Goal: Information Seeking & Learning: Stay updated

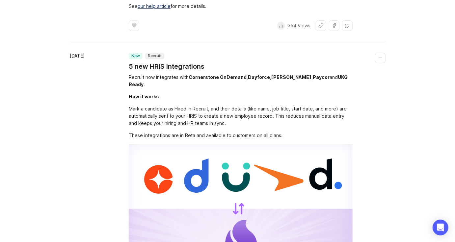
scroll to position [841, 0]
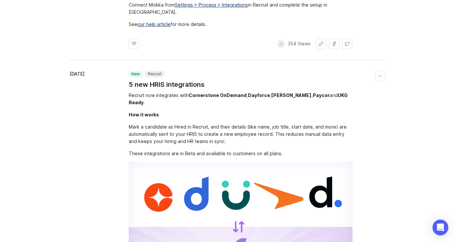
click at [180, 92] on div "Recruit now integrates with Cornerstone OnDemand , Dayforce , Deel , Paycor and…" at bounding box center [241, 99] width 224 height 14
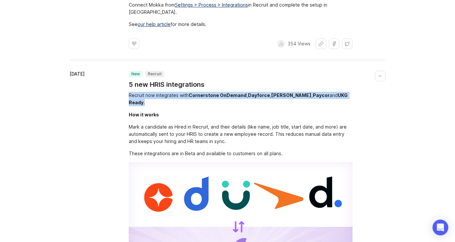
click at [180, 92] on div "Recruit now integrates with Cornerstone OnDemand , Dayforce , Deel , Paycor and…" at bounding box center [241, 99] width 224 height 14
click at [181, 92] on div "Recruit now integrates with Cornerstone OnDemand , Dayforce , Deel , Paycor and…" at bounding box center [241, 99] width 224 height 14
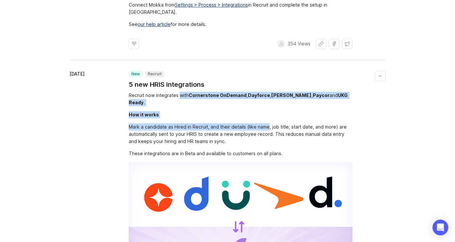
drag, startPoint x: 181, startPoint y: 65, endPoint x: 267, endPoint y: 89, distance: 89.5
click at [267, 92] on div "Recruit now integrates with Cornerstone OnDemand , Dayforce , Deel , Paycor and…" at bounding box center [241, 210] width 224 height 236
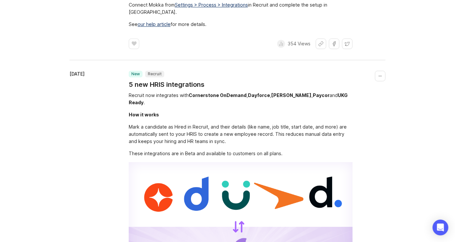
click at [230, 93] on div "Cornerstone OnDemand" at bounding box center [218, 96] width 58 height 6
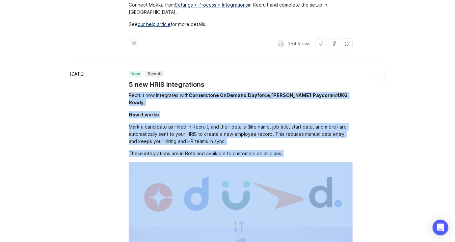
drag, startPoint x: 230, startPoint y: 65, endPoint x: 299, endPoint y: 113, distance: 84.2
click at [299, 113] on div "Recruit now integrates with Cornerstone OnDemand , Dayforce , Deel , Paycor and…" at bounding box center [241, 210] width 224 height 236
copy div "Recruit now integrates with Cornerstone OnDemand , Dayforce , Deel , Paycor and…"
click at [212, 124] on div "Mark a candidate as Hired in Recruit, and their details (like name, job title, …" at bounding box center [241, 135] width 224 height 22
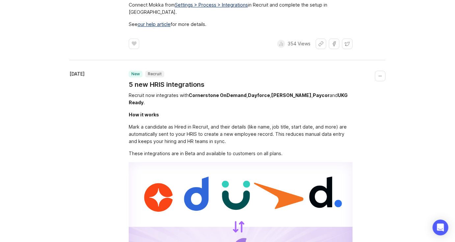
click at [293, 124] on div "Mark a candidate as Hired in Recruit, and their details (like name, job title, …" at bounding box center [241, 135] width 224 height 22
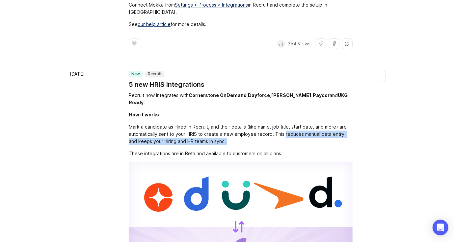
drag, startPoint x: 293, startPoint y: 98, endPoint x: 217, endPoint y: 103, distance: 75.9
click at [217, 124] on div "Mark a candidate as Hired in Recruit, and their details (like name, job title, …" at bounding box center [241, 135] width 224 height 22
click at [293, 124] on div "Mark a candidate as Hired in Recruit, and their details (like name, job title, …" at bounding box center [241, 135] width 224 height 22
drag, startPoint x: 293, startPoint y: 98, endPoint x: 333, endPoint y: 98, distance: 40.5
click at [333, 124] on div "Mark a candidate as Hired in Recruit, and their details (like name, job title, …" at bounding box center [241, 135] width 224 height 22
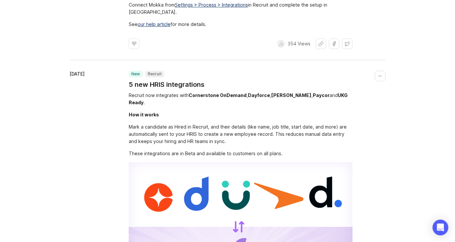
click at [167, 150] on div "These integrations are in Beta and available to customers on all plans." at bounding box center [241, 153] width 224 height 7
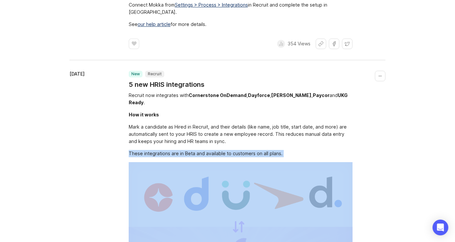
click at [167, 150] on div "These integrations are in Beta and available to customers on all plans." at bounding box center [241, 153] width 224 height 7
copy div "These integrations are in Beta and available to customers on all plans."
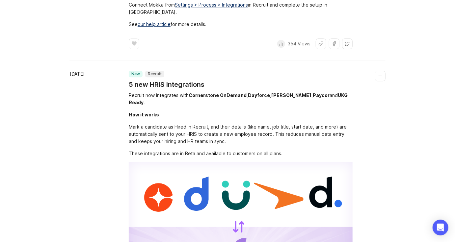
click at [225, 124] on div "Mark a candidate as Hired in Recruit, and their details (like name, job title, …" at bounding box center [241, 135] width 224 height 22
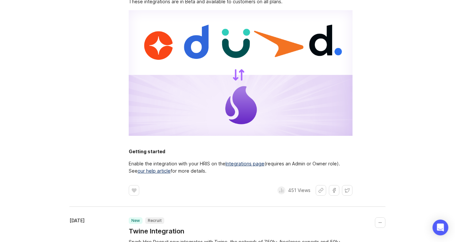
scroll to position [995, 0]
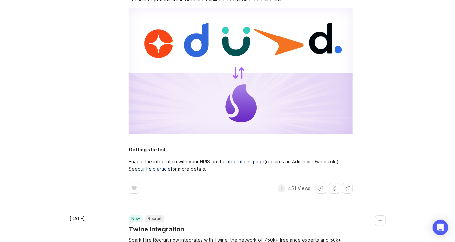
click at [189, 158] on div "Enable the integration with your HRIS on the Integrations page (requires an Adm…" at bounding box center [241, 165] width 224 height 14
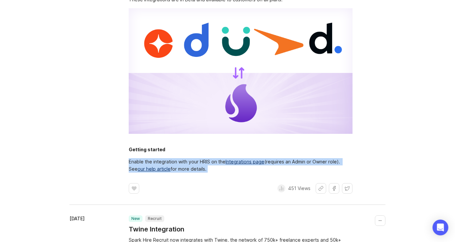
click at [189, 158] on div "Enable the integration with your HRIS on the Integrations page (requires an Adm…" at bounding box center [241, 165] width 224 height 14
click at [181, 158] on div "Enable the integration with your HRIS on the Integrations page (requires an Adm…" at bounding box center [241, 165] width 224 height 14
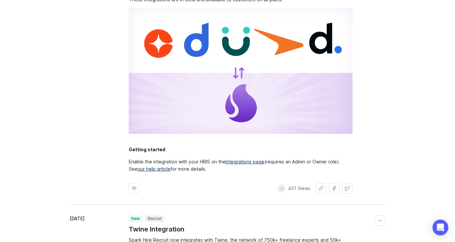
click at [175, 158] on div "Enable the integration with your HRIS on the Integrations page (requires an Adm…" at bounding box center [241, 165] width 224 height 14
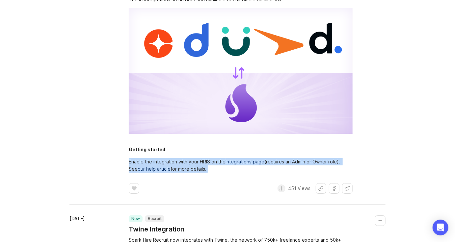
click at [175, 158] on div "Enable the integration with your HRIS on the Integrations page (requires an Adm…" at bounding box center [241, 165] width 224 height 14
copy div "Enable the integration with your HRIS on the Integrations page (requires an Adm…"
click at [204, 158] on div "Enable the integration with your HRIS on the Integrations page (requires an Adm…" at bounding box center [241, 165] width 224 height 14
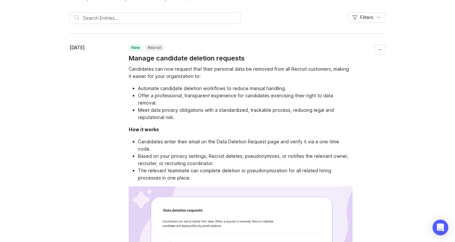
scroll to position [63, 0]
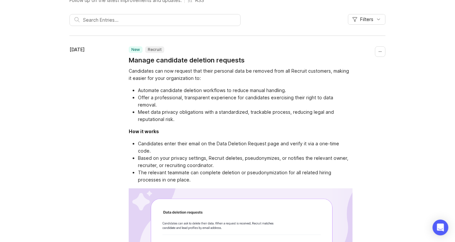
click at [184, 72] on div "Candidates can now request that their personal data be removed from all Recruit…" at bounding box center [241, 75] width 224 height 14
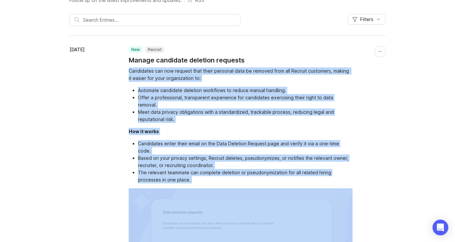
drag, startPoint x: 184, startPoint y: 72, endPoint x: 184, endPoint y: 164, distance: 91.2
click at [184, 164] on div "Candidates can now request that their personal data be removed from all Recruit…" at bounding box center [241, 204] width 224 height 272
copy div "Candidates can now request that their personal data be removed from all Recruit…"
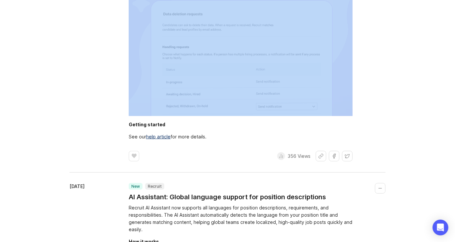
scroll to position [261, 0]
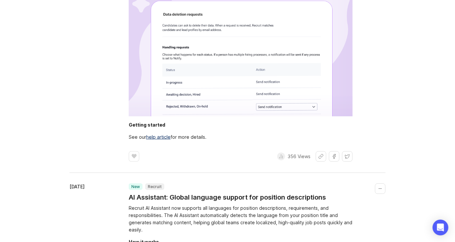
click at [197, 134] on div "See our help article for more details." at bounding box center [241, 137] width 224 height 7
copy div "See our help article for more details."
click at [273, 130] on div "new Recruit Manage candidate deletion requests Candidates can now request that …" at bounding box center [257, 5] width 257 height 314
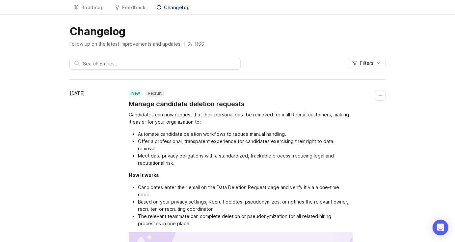
scroll to position [0, 0]
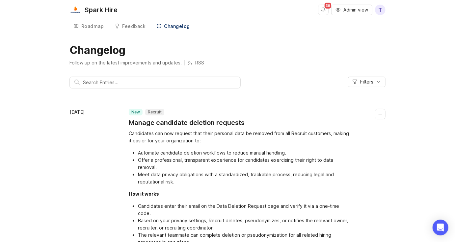
click at [376, 78] on button "Filters" at bounding box center [367, 82] width 38 height 11
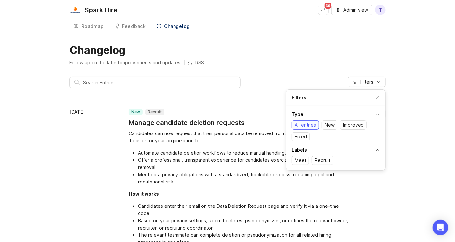
click at [309, 128] on span "All entries" at bounding box center [305, 125] width 21 height 7
click at [303, 159] on span "Meet" at bounding box center [301, 160] width 12 height 7
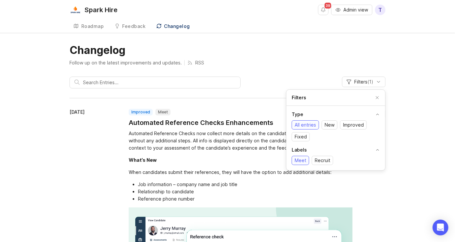
click at [300, 83] on div "Filters ( 1 )" at bounding box center [228, 85] width 316 height 17
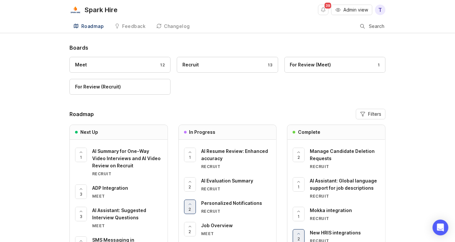
click at [177, 28] on div "Changelog" at bounding box center [177, 26] width 26 height 5
click at [281, 102] on div "Boards Meet 12 Recruit 13 For Review (Meet) 1 For Review (Recruit) Roadmap Filt…" at bounding box center [228, 167] width 316 height 246
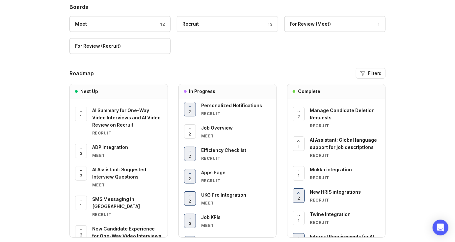
scroll to position [56, 0]
click at [218, 174] on span "Apps Page" at bounding box center [213, 174] width 24 height 6
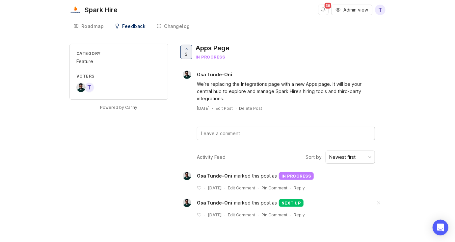
click at [266, 87] on div "We’re replacing the Integrations page with a new Apps page. It will be your cen…" at bounding box center [286, 92] width 178 height 22
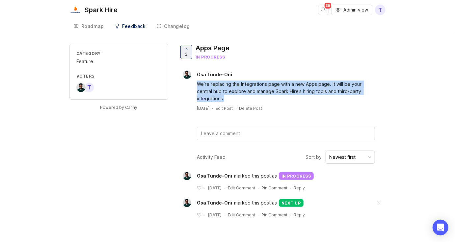
click at [266, 87] on div "We’re replacing the Integrations page with a new Apps page. It will be your cen…" at bounding box center [286, 92] width 178 height 22
copy div "We’re replacing the Integrations page with a new Apps page. It will be your cen…"
